Goal: Task Accomplishment & Management: Use online tool/utility

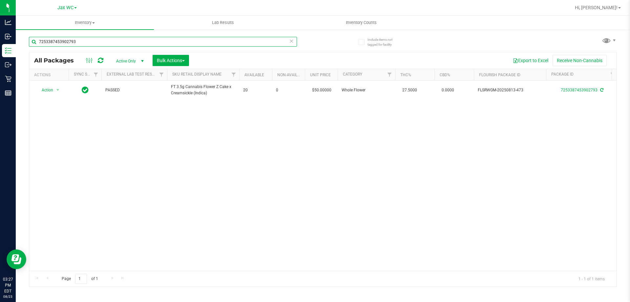
drag, startPoint x: 0, startPoint y: 0, endPoint x: 33, endPoint y: 32, distance: 46.2
click at [33, 32] on div "7253387453902793" at bounding box center [176, 41] width 294 height 21
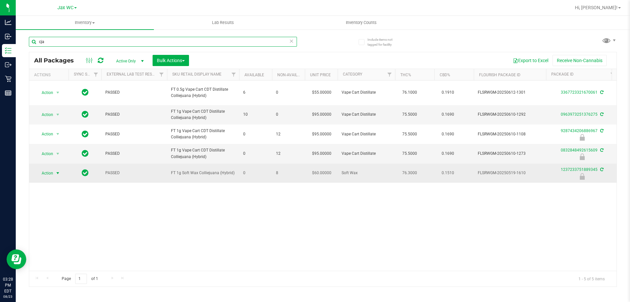
type input "cja"
click at [56, 174] on span "select" at bounding box center [57, 172] width 5 height 5
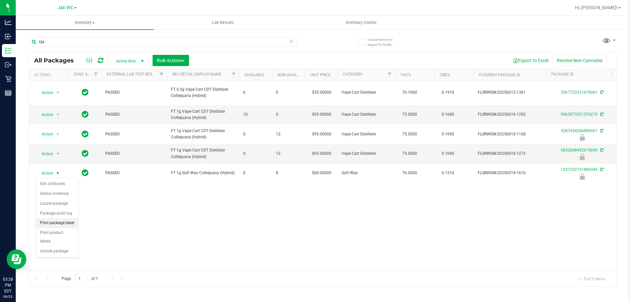
click at [58, 221] on li "Print package label" at bounding box center [57, 223] width 42 height 10
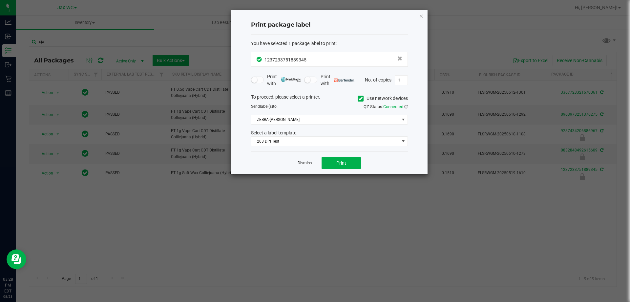
click at [310, 165] on link "Dismiss" at bounding box center [305, 163] width 14 height 6
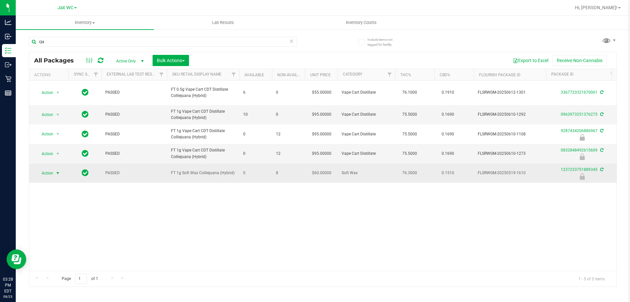
click at [29, 172] on td "Action Action Edit attributes Global inventory Locate package Package audit log…" at bounding box center [48, 172] width 39 height 19
click at [43, 173] on span "Action" at bounding box center [45, 172] width 18 height 9
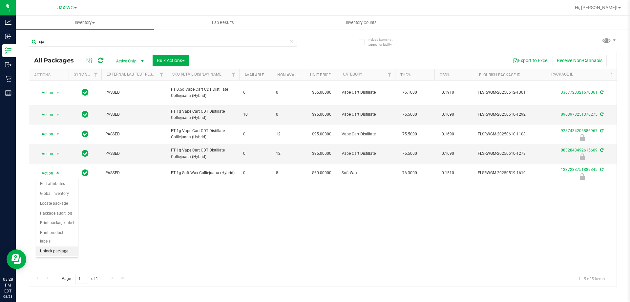
click at [57, 246] on li "Unlock package" at bounding box center [57, 251] width 42 height 10
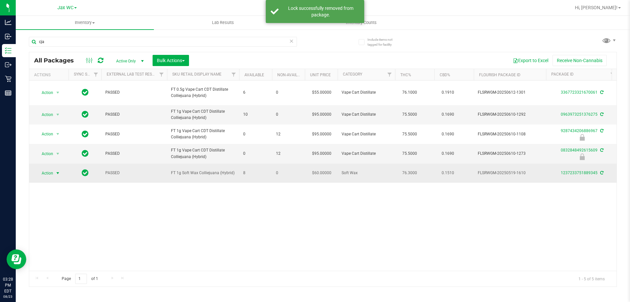
click at [45, 172] on span "Action" at bounding box center [45, 172] width 18 height 9
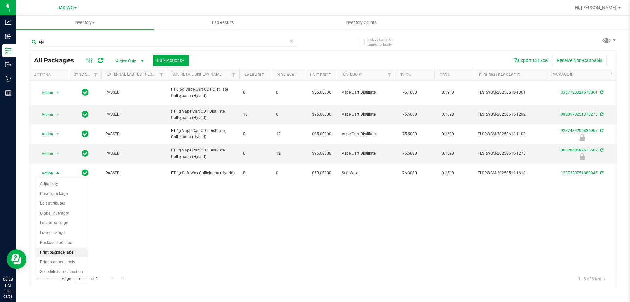
click at [51, 251] on li "Print package label" at bounding box center [61, 252] width 51 height 10
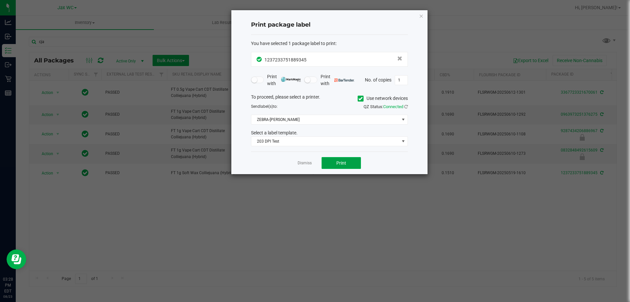
click at [336, 168] on button "Print" at bounding box center [341, 163] width 39 height 12
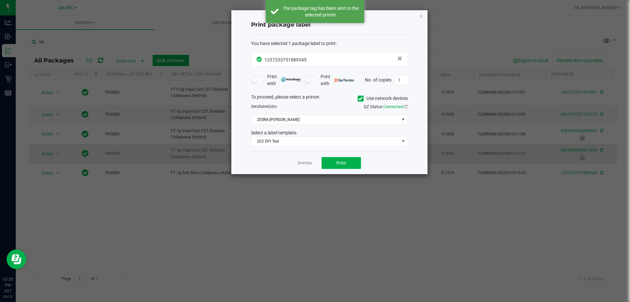
click at [302, 161] on link "Dismiss" at bounding box center [305, 163] width 14 height 6
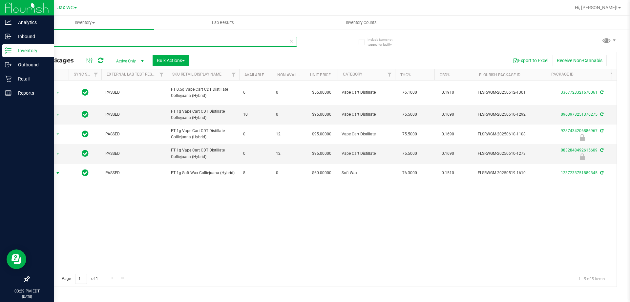
drag, startPoint x: 63, startPoint y: 45, endPoint x: 0, endPoint y: 47, distance: 63.0
click at [0, 47] on div "Analytics Inbound Inventory Outbound Retail Reports 03:29 PM EDT [DATE] 08/23 J…" at bounding box center [315, 151] width 630 height 302
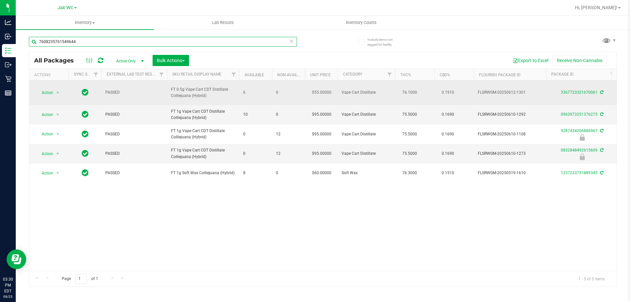
type input "7608235761549644"
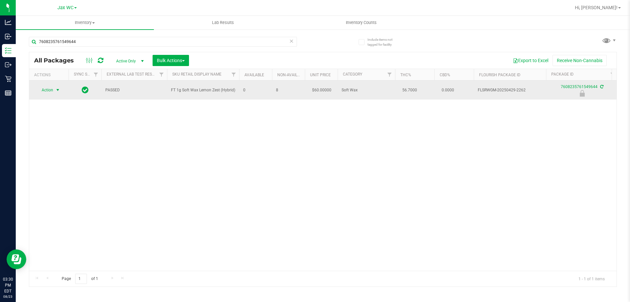
click at [57, 90] on span "select" at bounding box center [57, 89] width 5 height 5
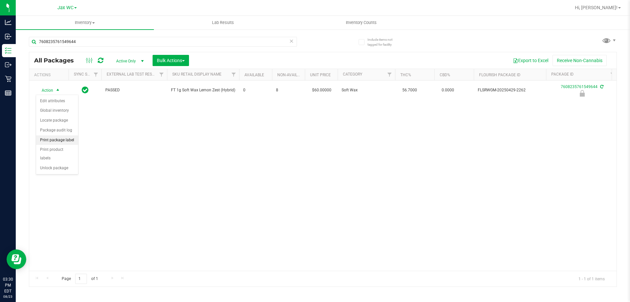
click at [69, 140] on li "Print package label" at bounding box center [57, 140] width 42 height 10
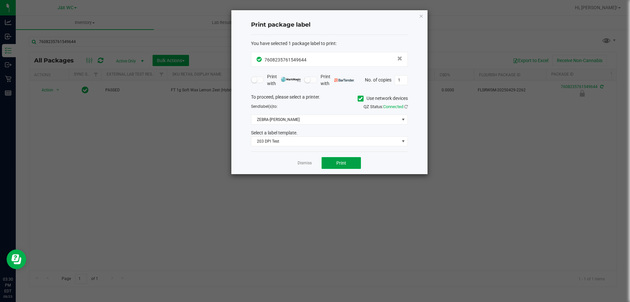
click at [336, 165] on span "Print" at bounding box center [341, 162] width 10 height 5
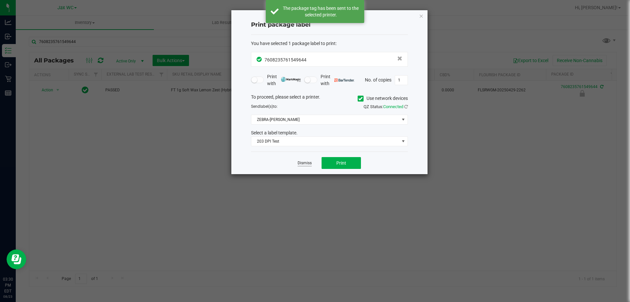
click at [311, 164] on link "Dismiss" at bounding box center [305, 163] width 14 height 6
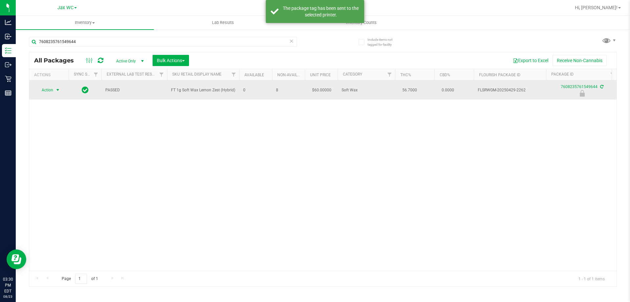
click at [56, 90] on span "select" at bounding box center [57, 89] width 5 height 5
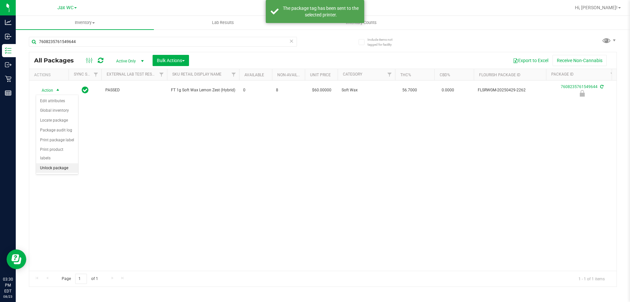
click at [66, 163] on li "Unlock package" at bounding box center [57, 168] width 42 height 10
